Goal: Find specific page/section: Find specific page/section

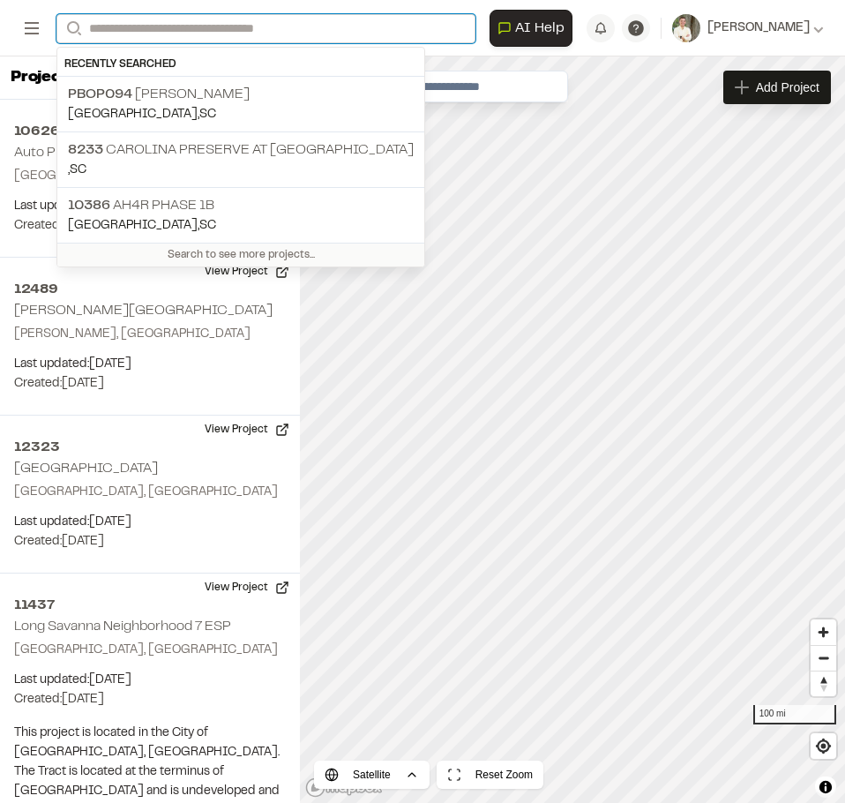
click at [218, 29] on input "Search" at bounding box center [265, 28] width 419 height 29
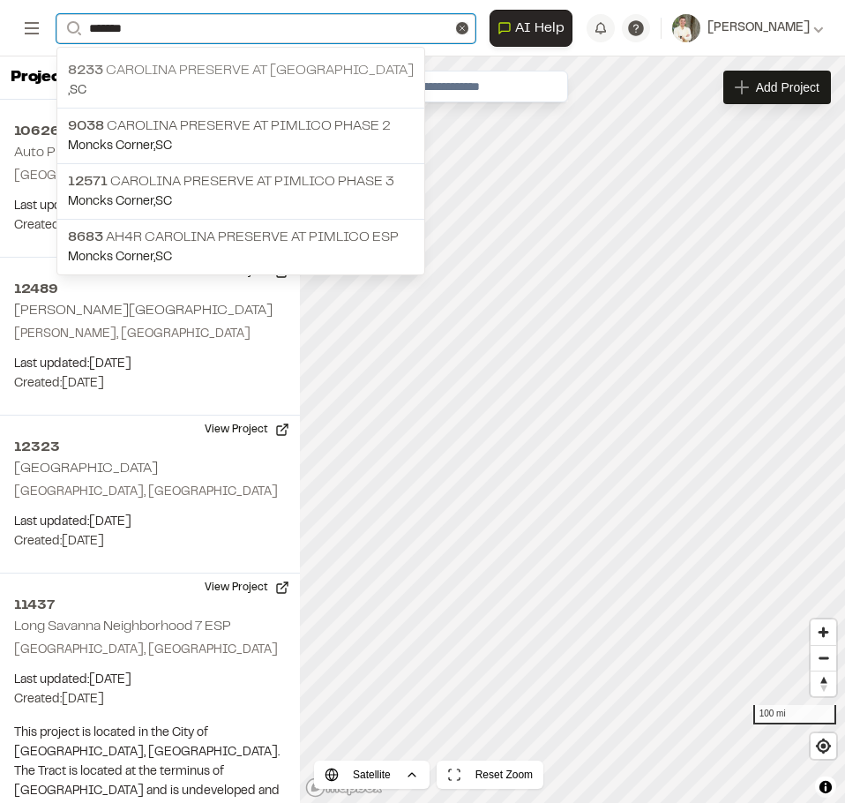
type input "*******"
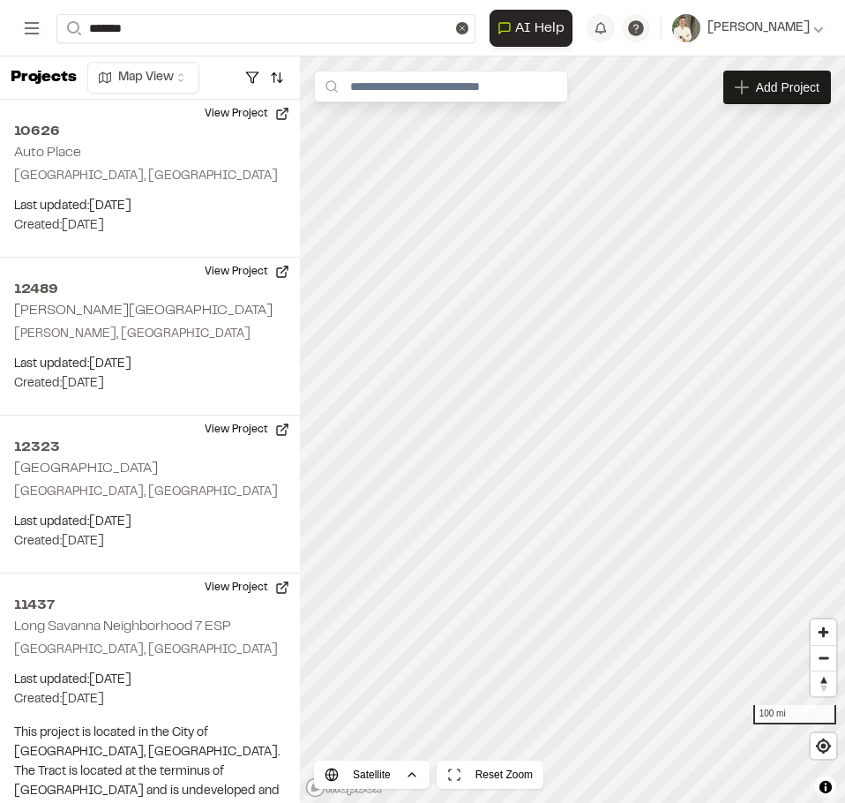
click at [265, 72] on p "8233 Carolina Preserve at [GEOGRAPHIC_DATA]" at bounding box center [241, 70] width 346 height 21
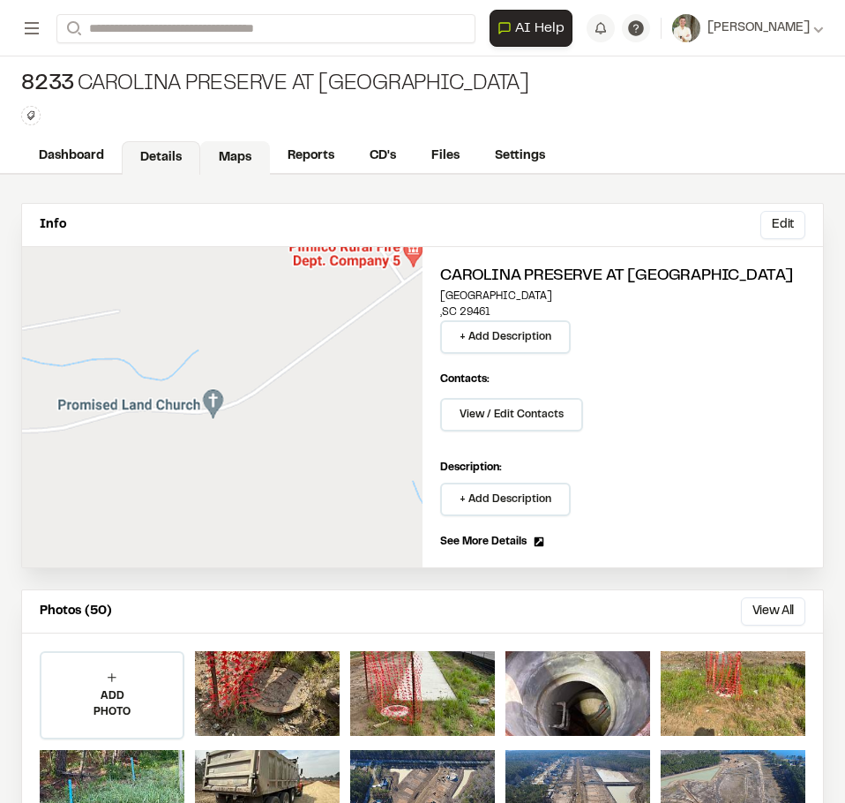
click at [221, 164] on link "Maps" at bounding box center [235, 158] width 70 height 34
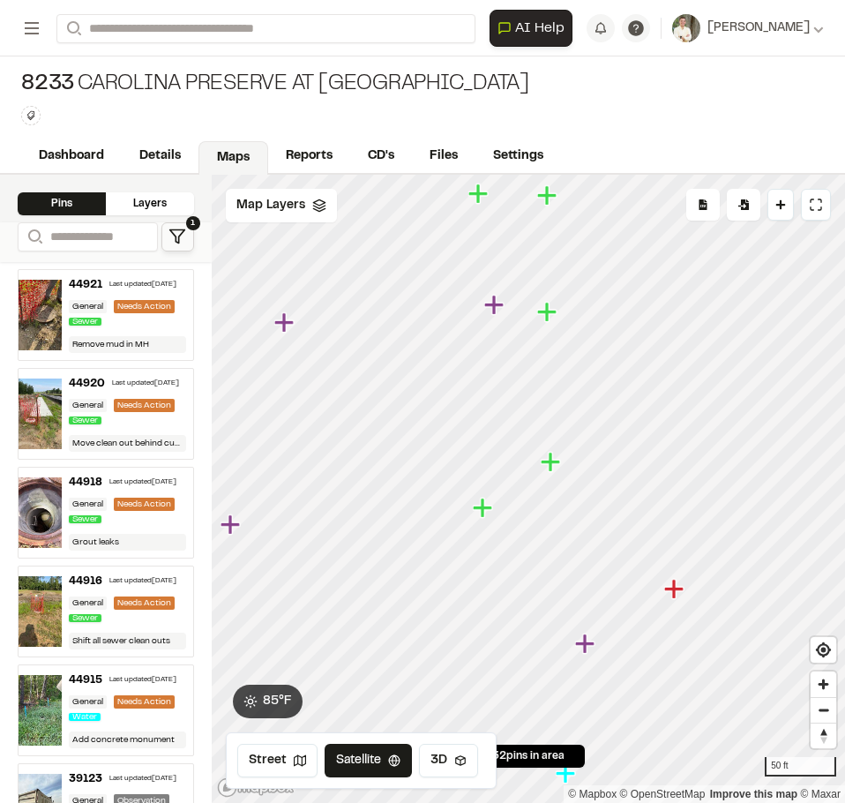
click at [584, 644] on icon "Map marker" at bounding box center [583, 642] width 19 height 19
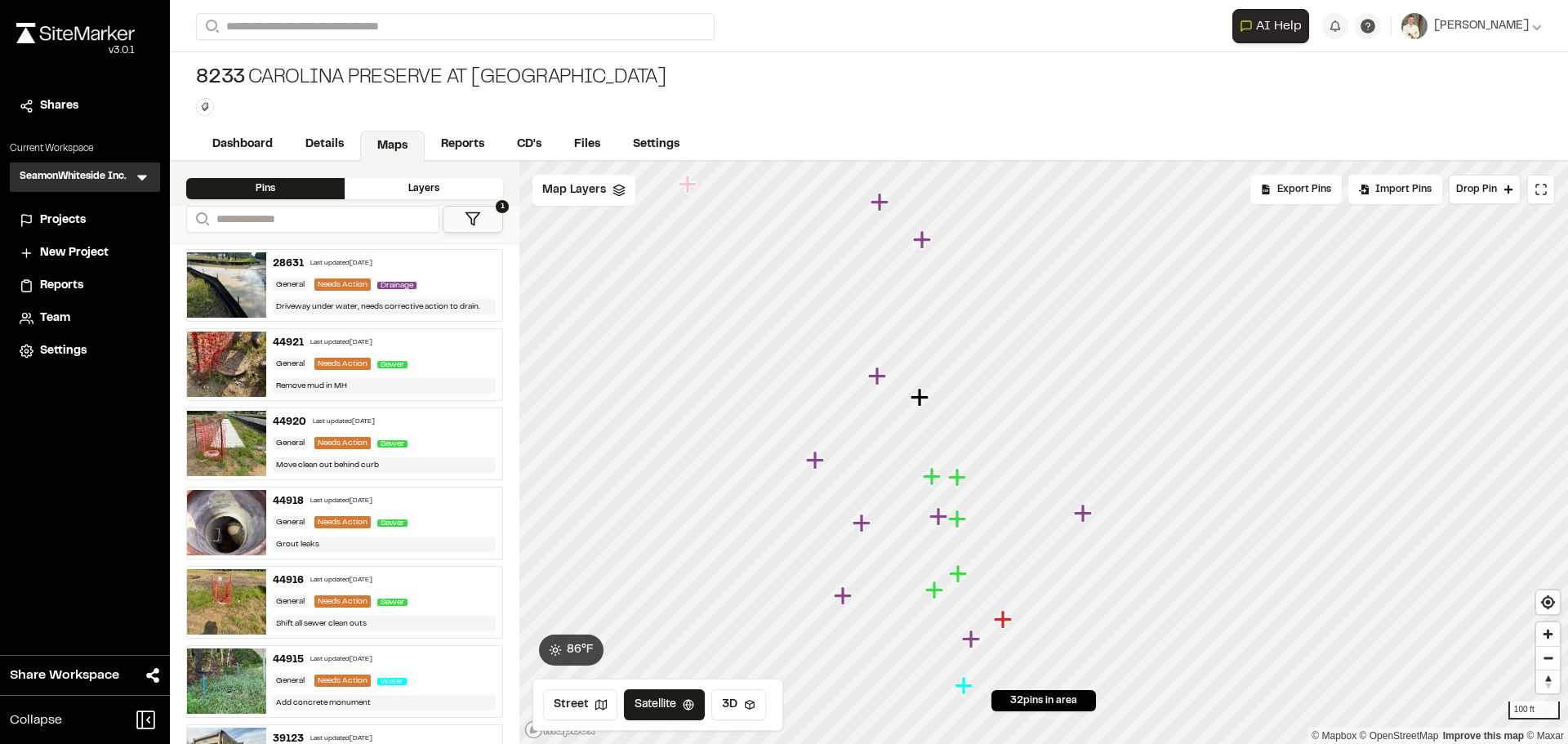
click at [972, 636] on icon "Map marker" at bounding box center [970, 638] width 18 height 18
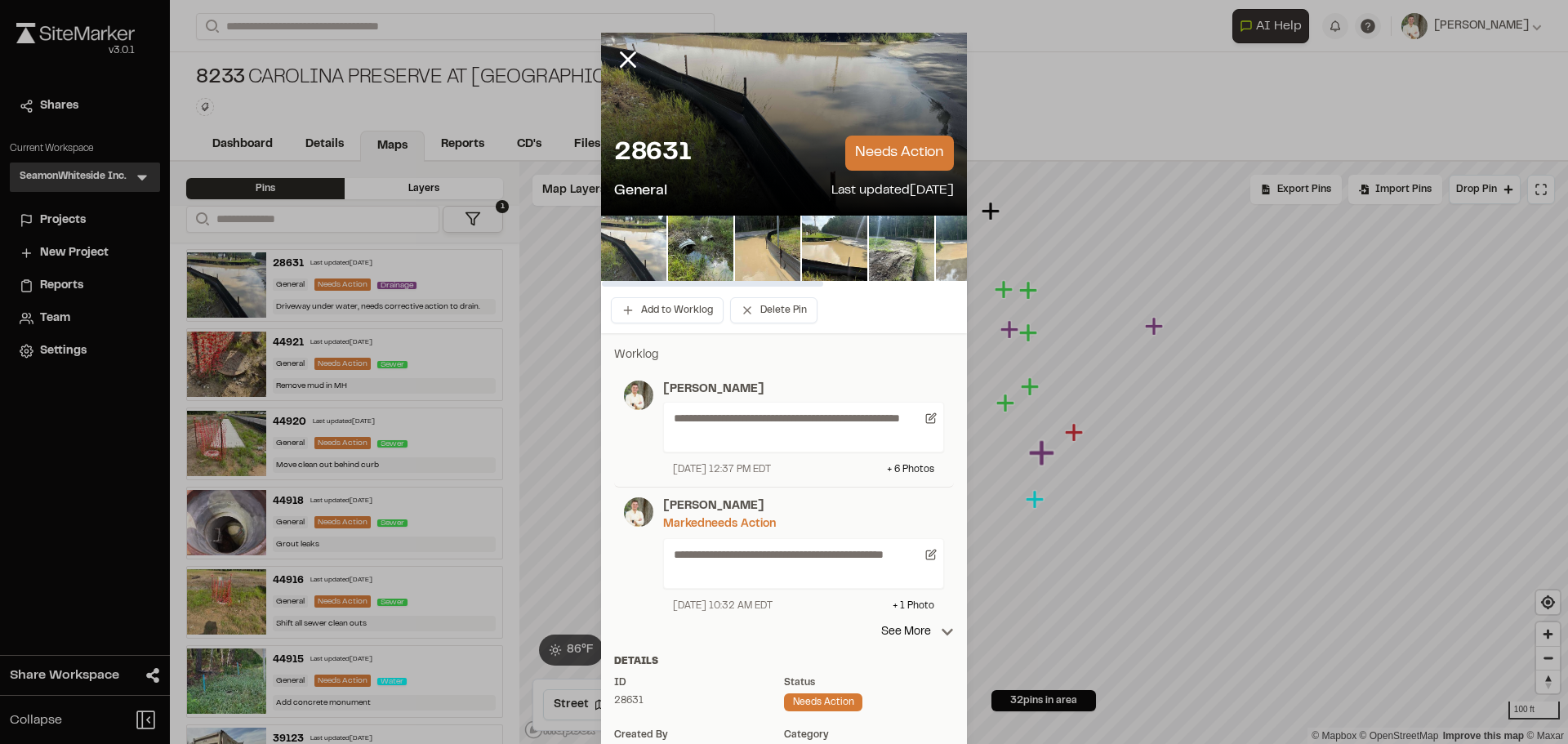
click at [641, 245] on img at bounding box center [633, 248] width 66 height 66
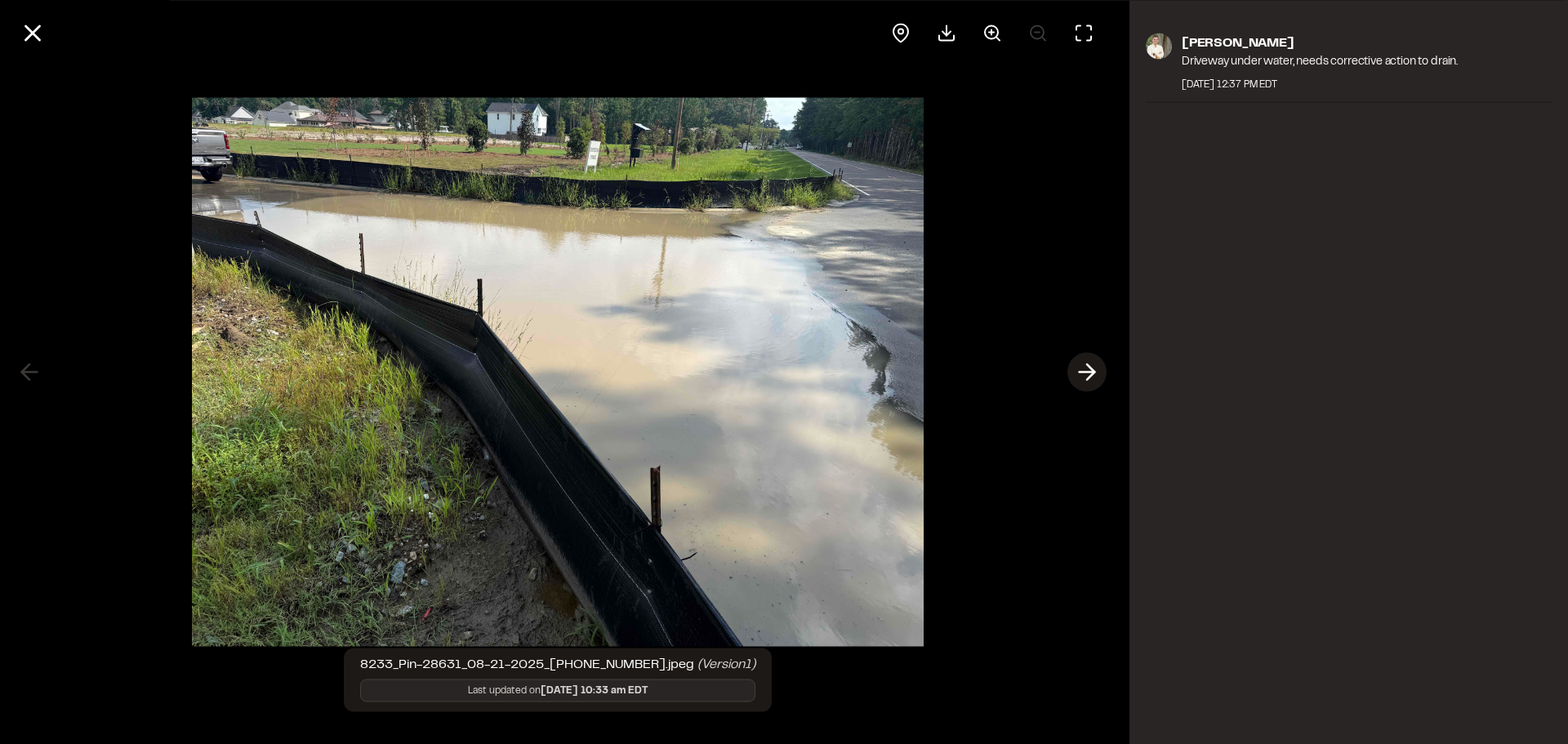
click at [1083, 362] on icon at bounding box center [1087, 372] width 26 height 28
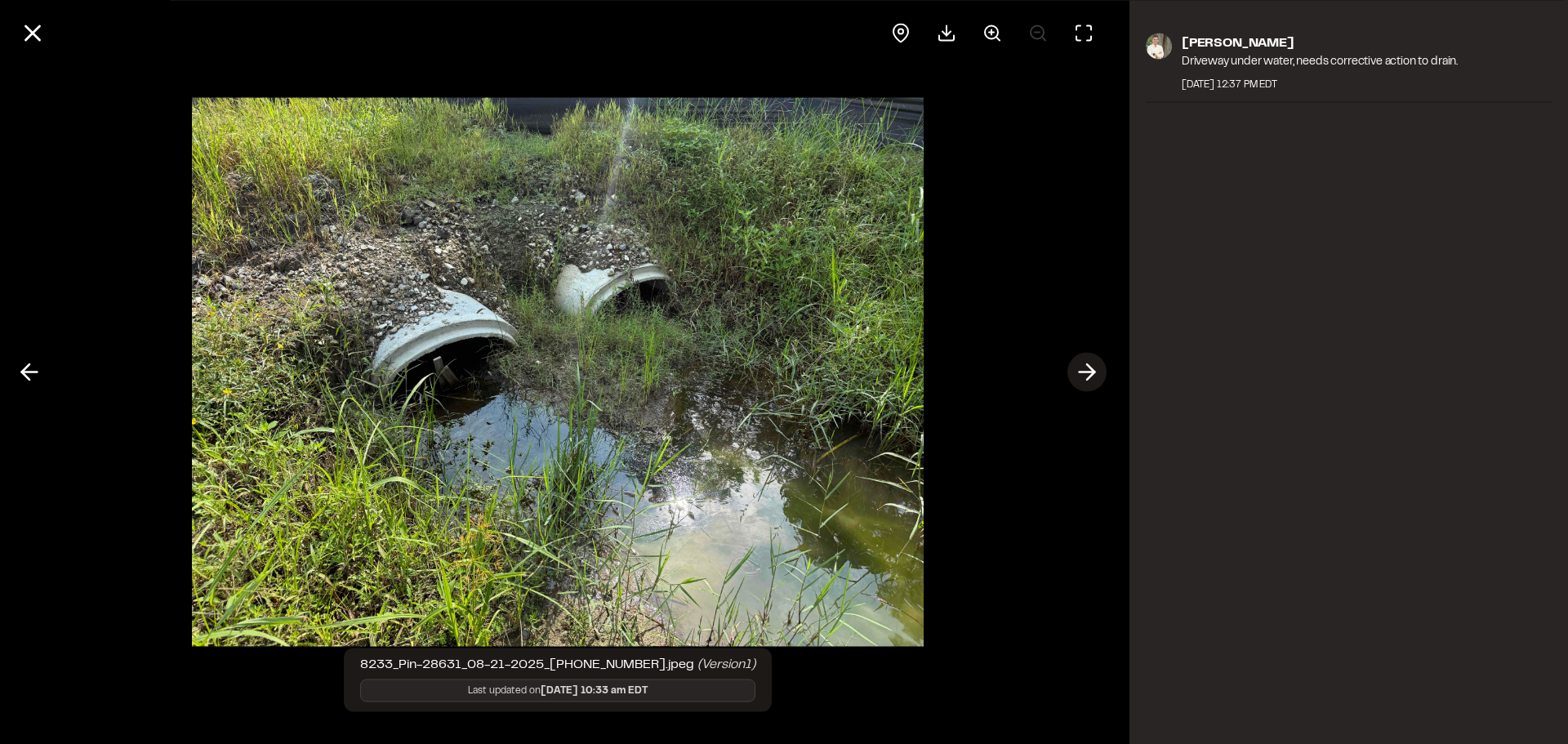
click at [1083, 362] on icon at bounding box center [1087, 372] width 26 height 28
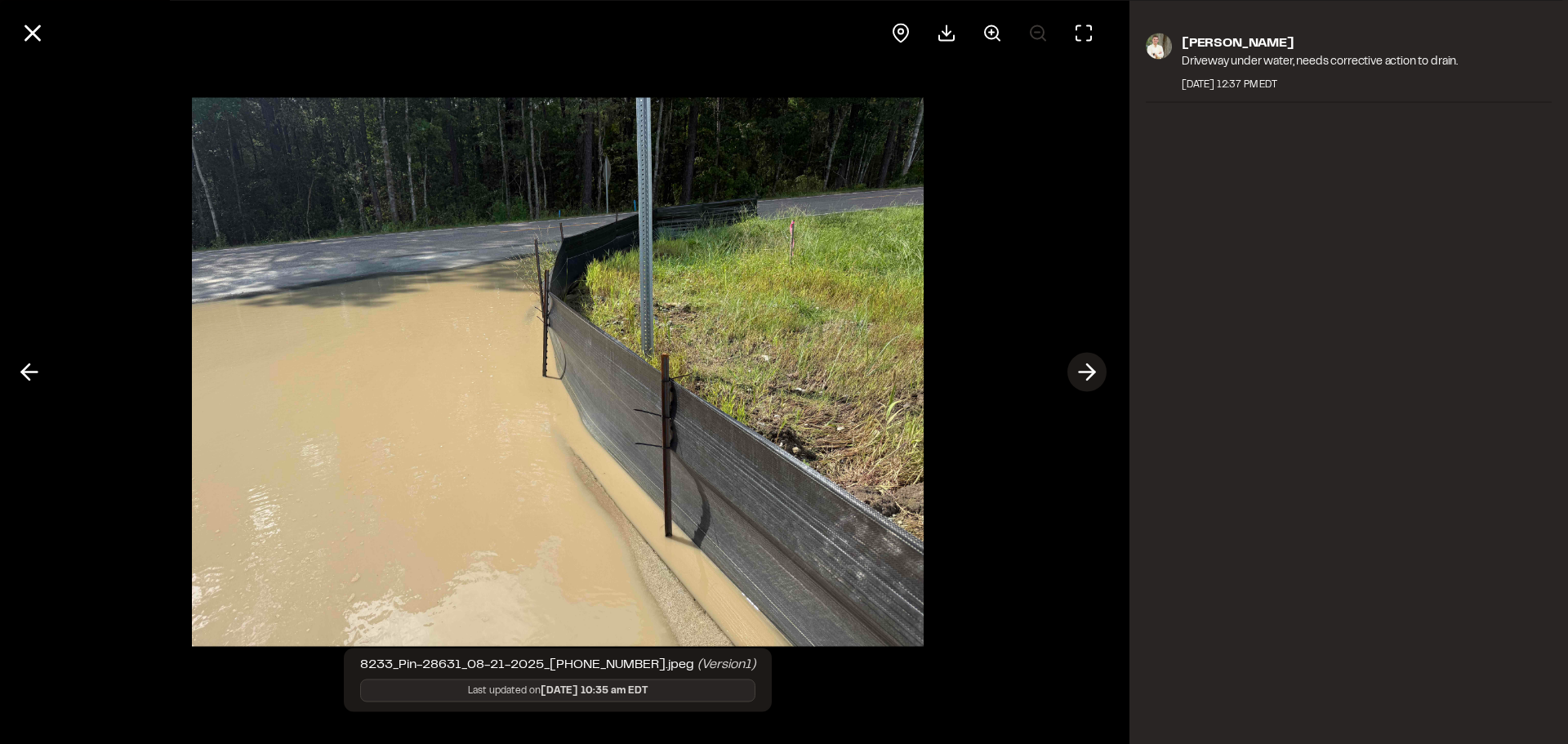
click at [1083, 362] on icon at bounding box center [1087, 372] width 26 height 28
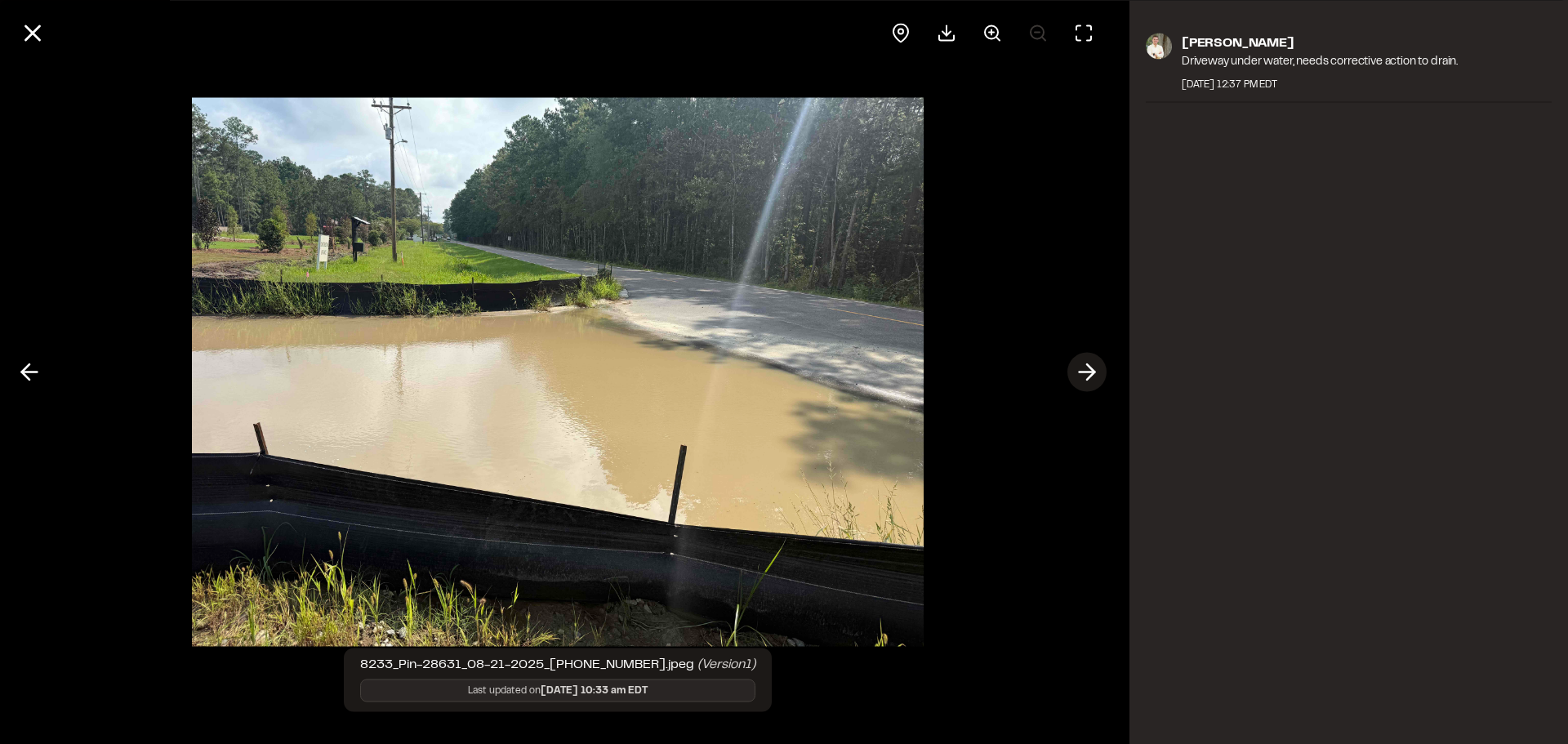
click at [1083, 362] on icon at bounding box center [1087, 372] width 26 height 28
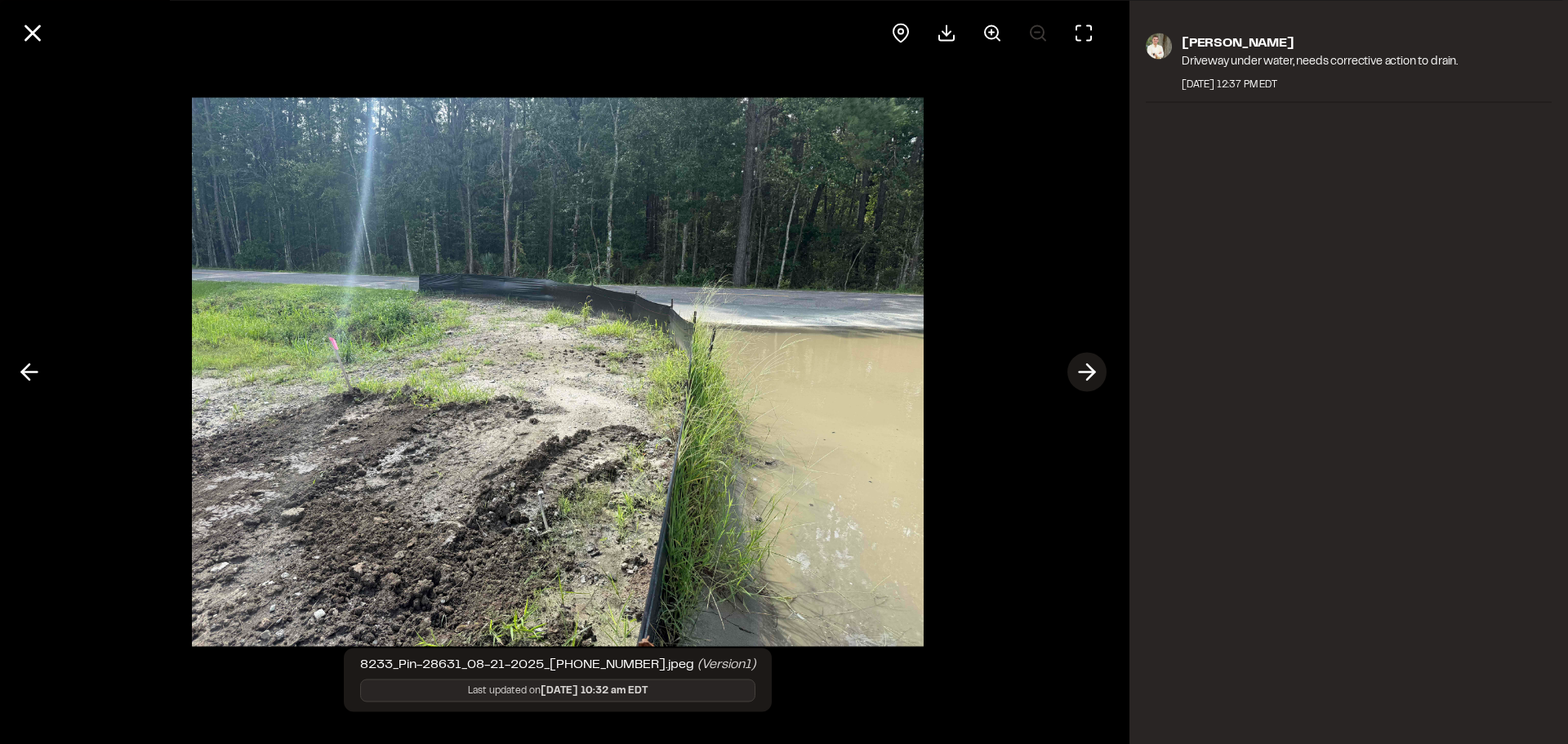
click at [1083, 362] on icon at bounding box center [1087, 372] width 26 height 28
